Goal: Information Seeking & Learning: Learn about a topic

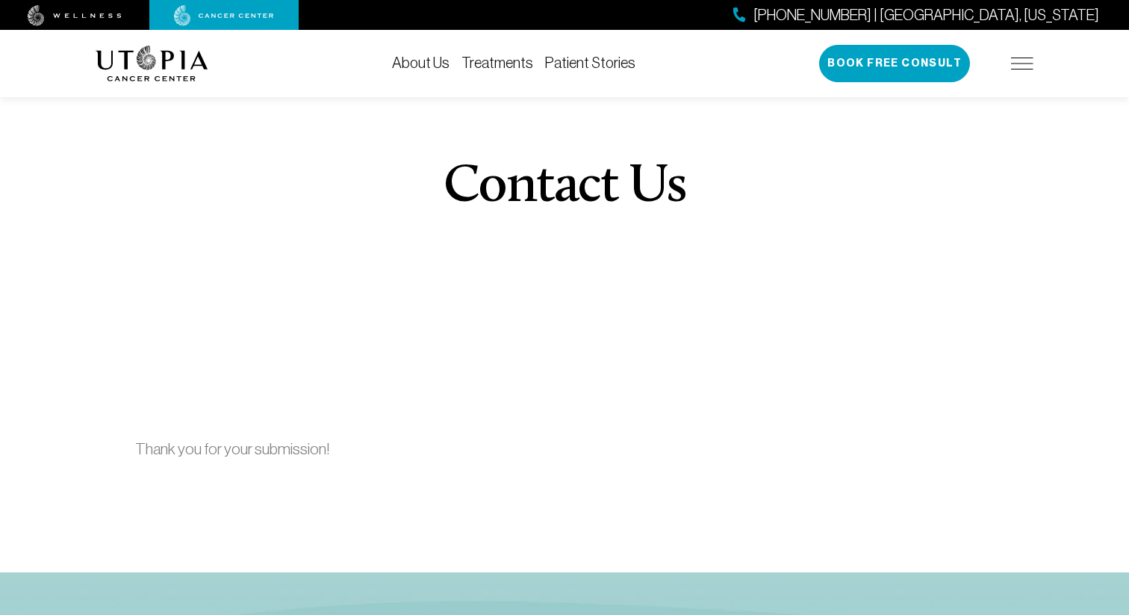
click at [486, 63] on link "Treatments" at bounding box center [497, 63] width 72 height 16
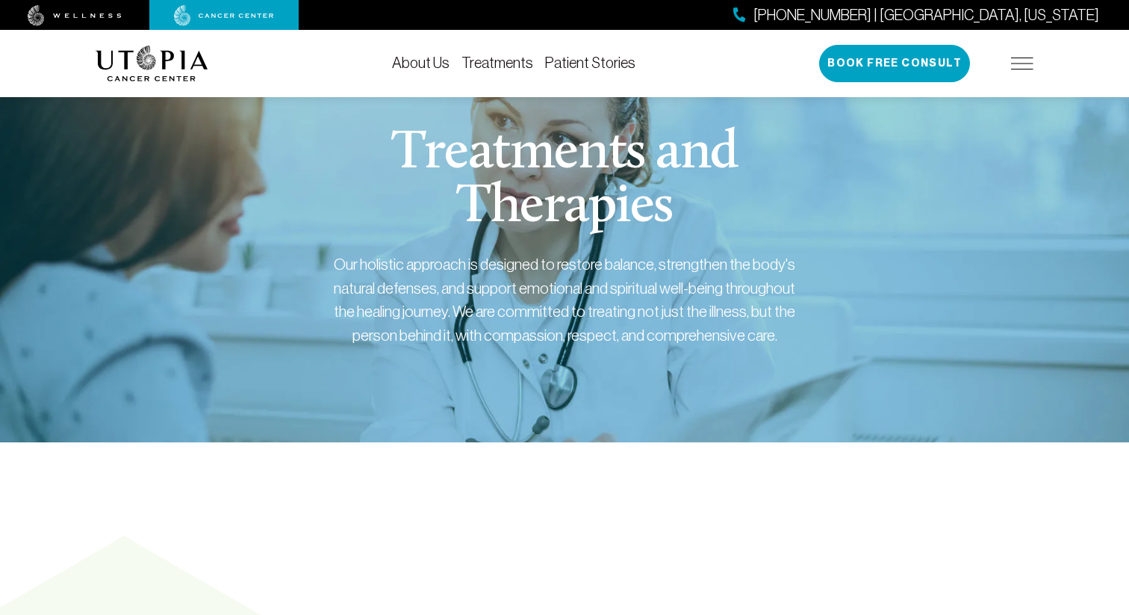
click at [420, 61] on link "About Us" at bounding box center [420, 63] width 57 height 16
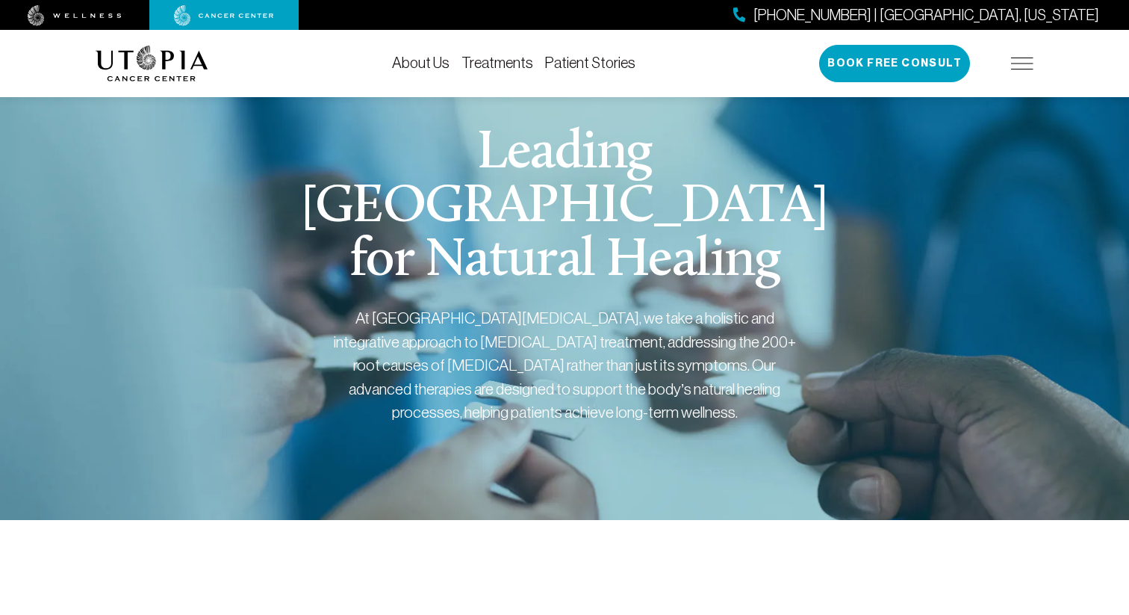
click at [1028, 68] on img at bounding box center [1022, 63] width 22 height 12
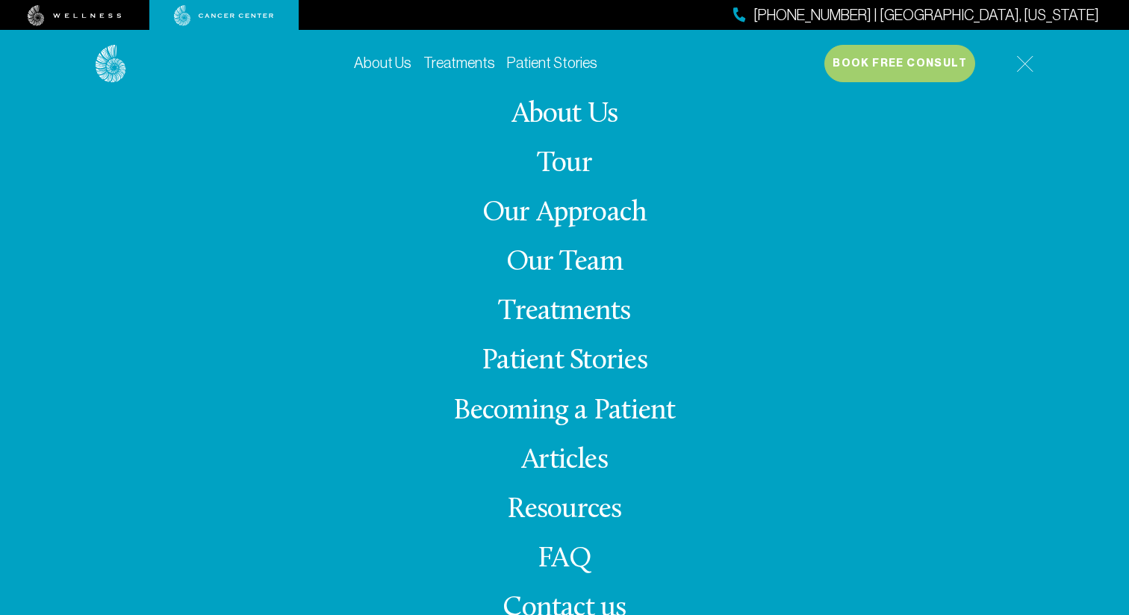
scroll to position [320, 0]
click at [593, 501] on link "Resources" at bounding box center [564, 509] width 114 height 29
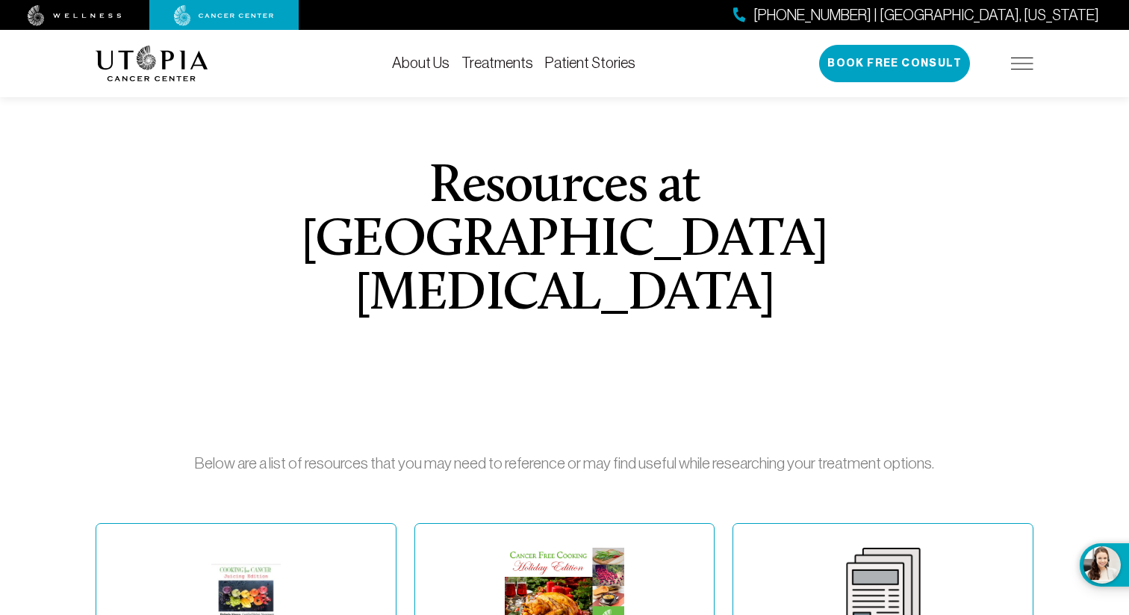
click at [101, 19] on img at bounding box center [75, 15] width 94 height 21
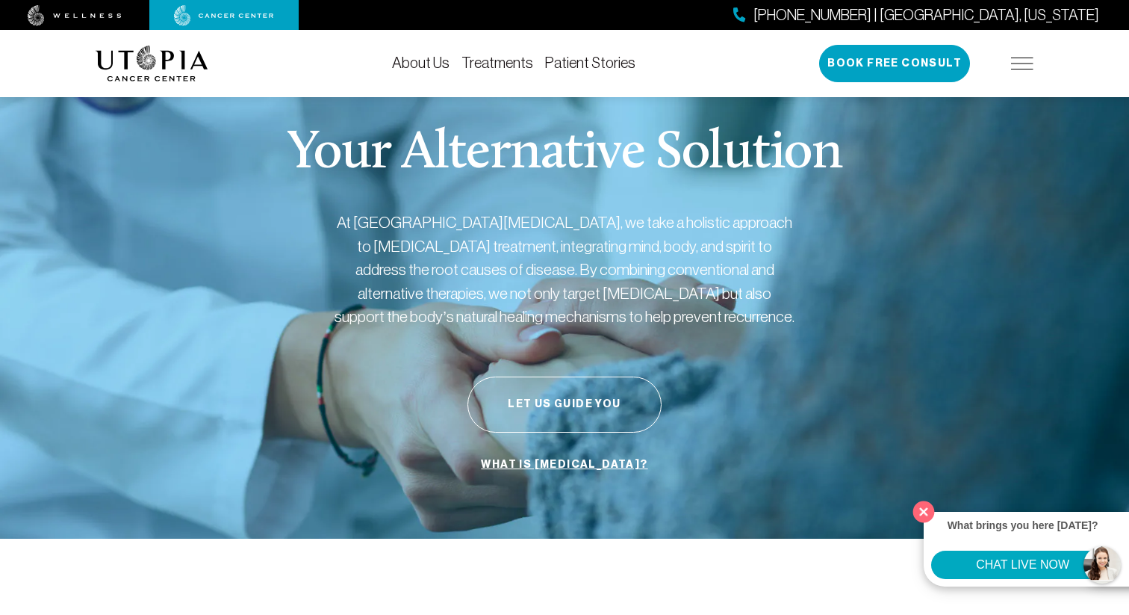
click at [929, 512] on button "Close" at bounding box center [924, 511] width 31 height 31
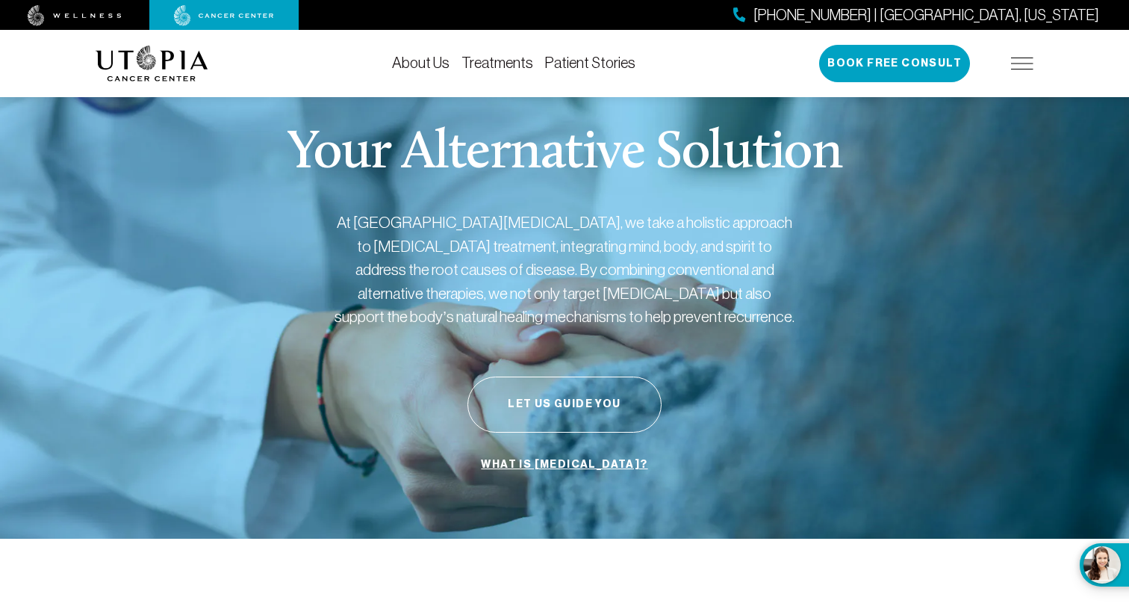
click at [491, 65] on link "Treatments" at bounding box center [497, 63] width 72 height 16
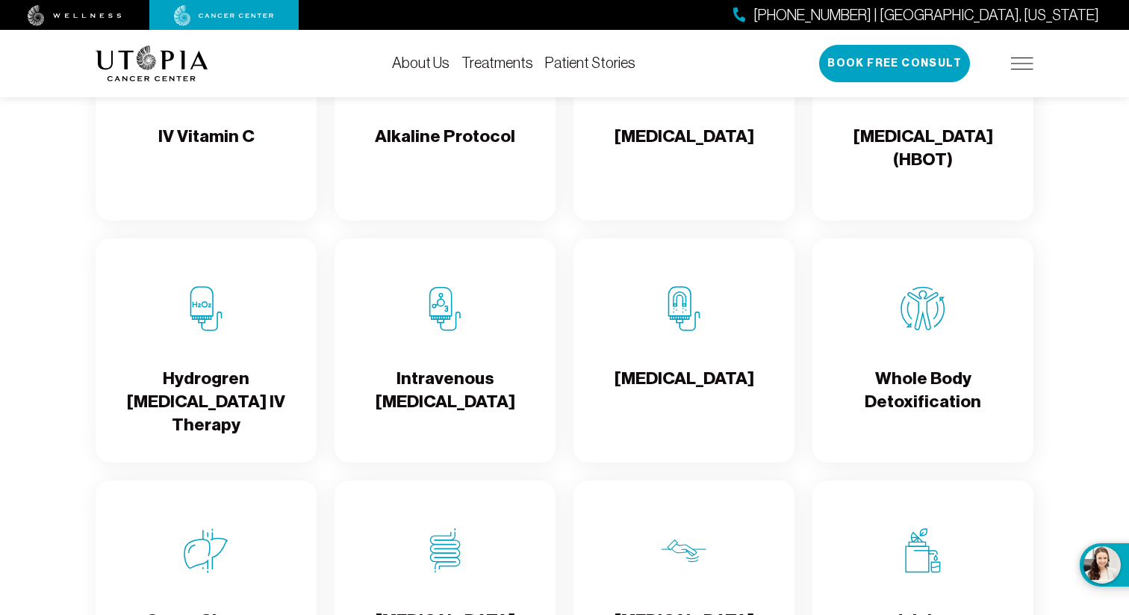
scroll to position [1627, 0]
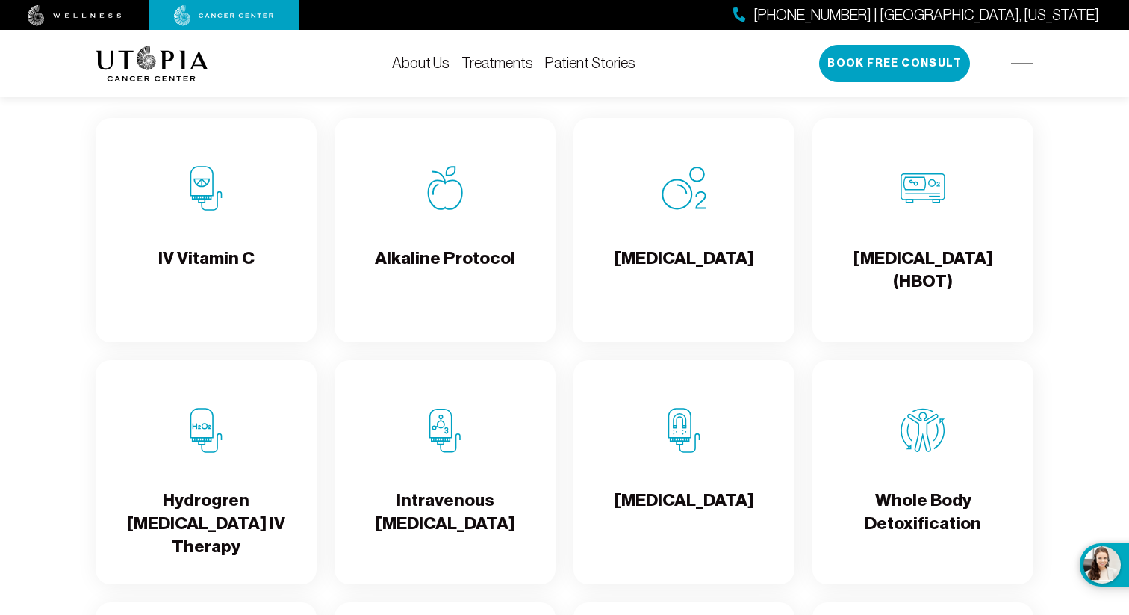
click at [933, 211] on img at bounding box center [923, 188] width 45 height 45
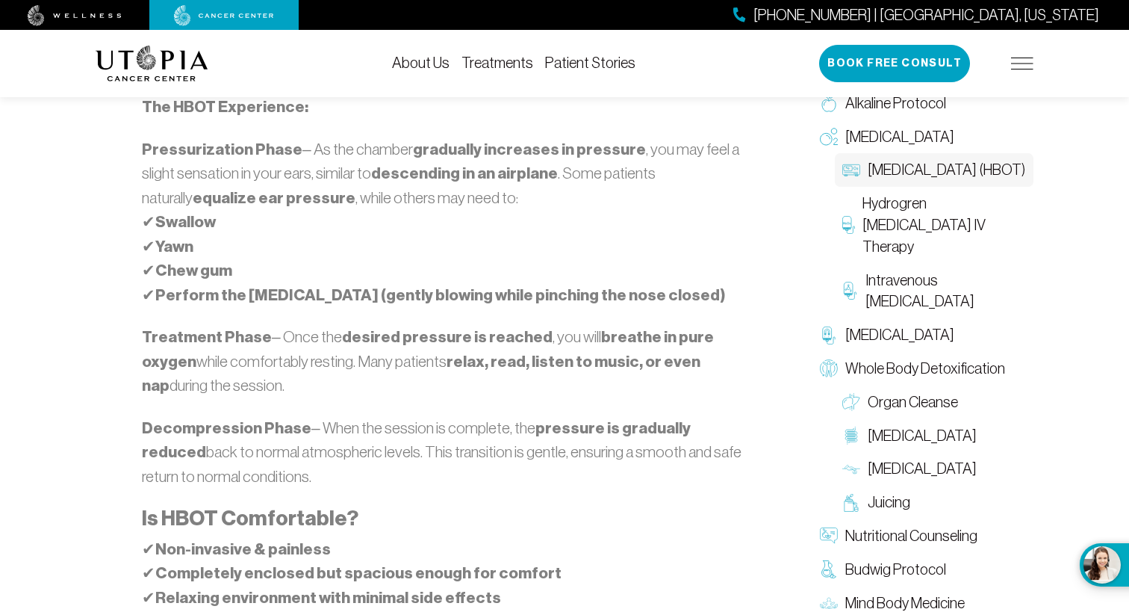
scroll to position [1756, 0]
click at [900, 393] on span "Organ Cleanse" at bounding box center [913, 404] width 90 height 22
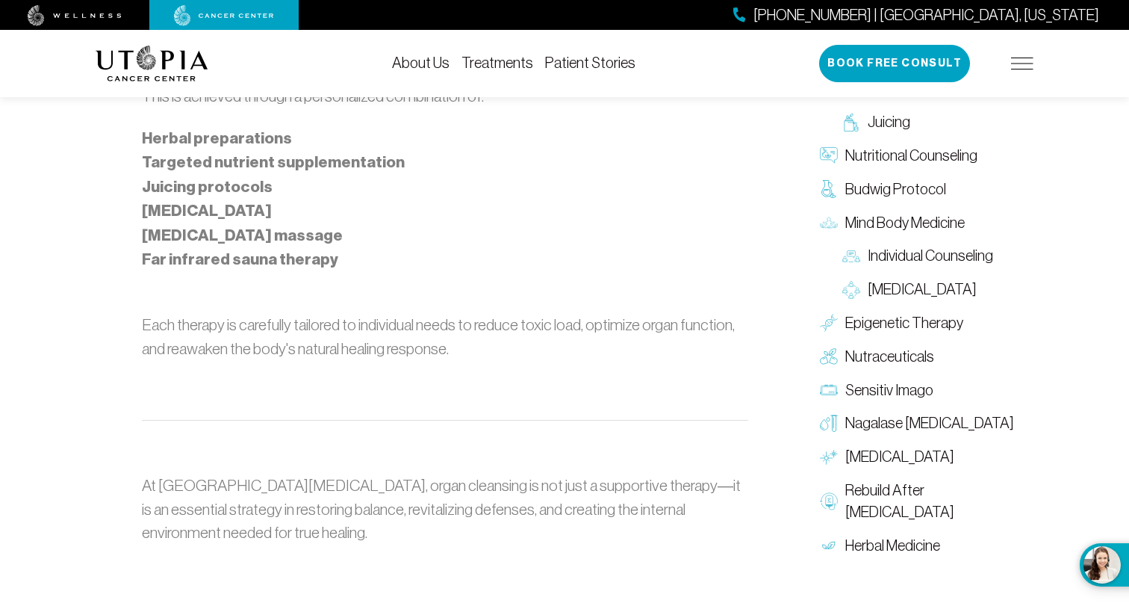
scroll to position [1368, 0]
